Goal: Task Accomplishment & Management: Manage account settings

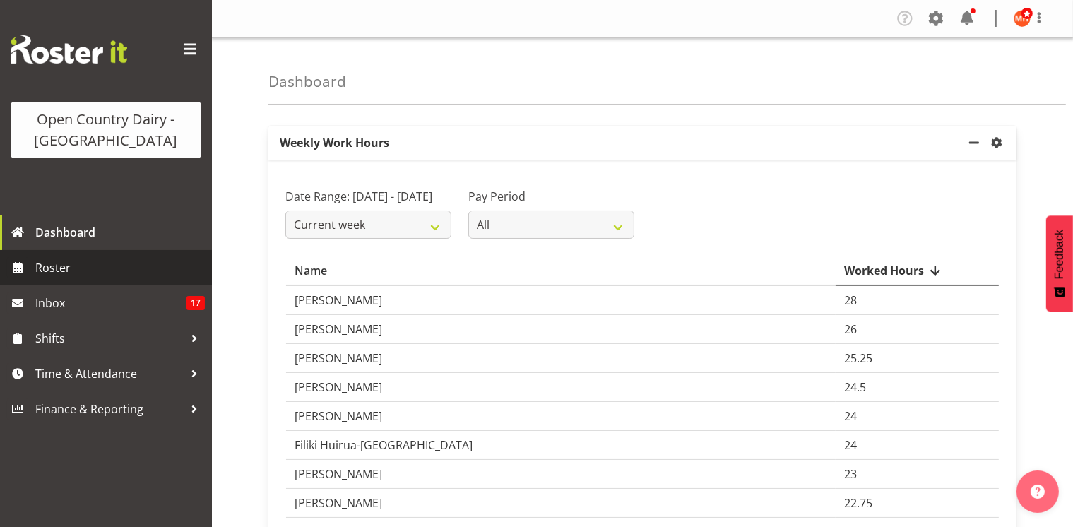
click at [77, 266] on span "Roster" at bounding box center [119, 267] width 169 height 21
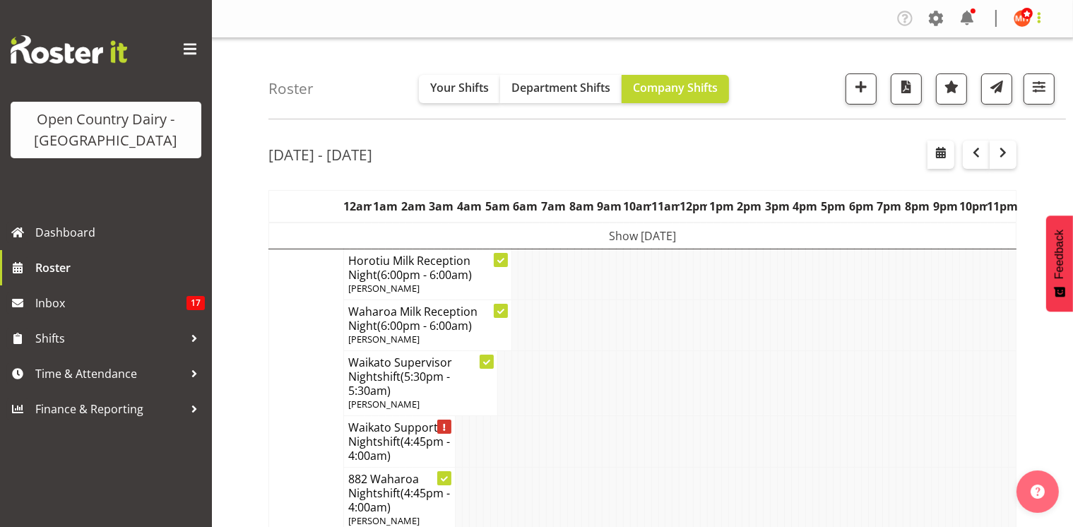
click at [1034, 23] on span at bounding box center [1038, 17] width 17 height 17
click at [991, 77] on link "Log Out" at bounding box center [980, 73] width 136 height 25
